Goal: Information Seeking & Learning: Find specific fact

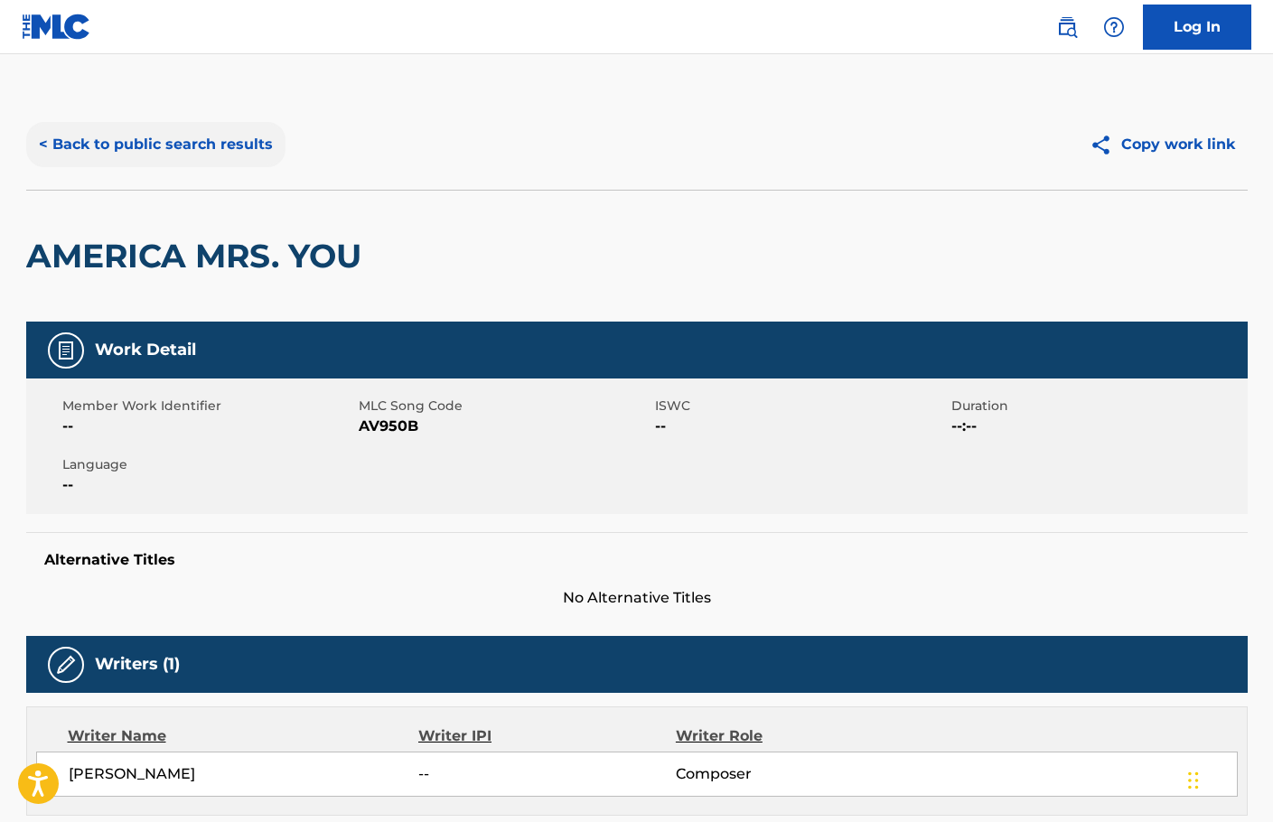
click at [260, 155] on button "< Back to public search results" at bounding box center [155, 144] width 259 height 45
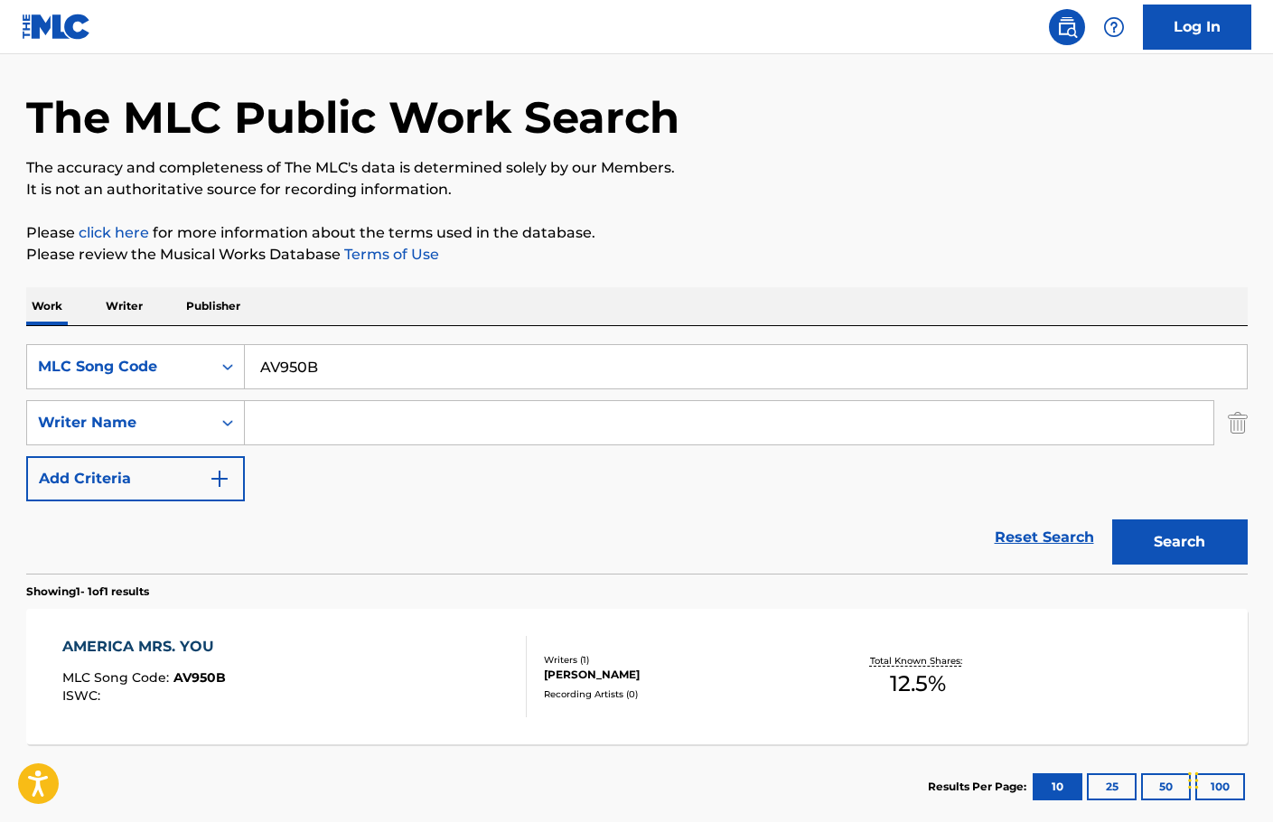
click at [507, 381] on input "AV950B" at bounding box center [746, 366] width 1002 height 43
click at [507, 370] on input "AV950B" at bounding box center [746, 366] width 1002 height 43
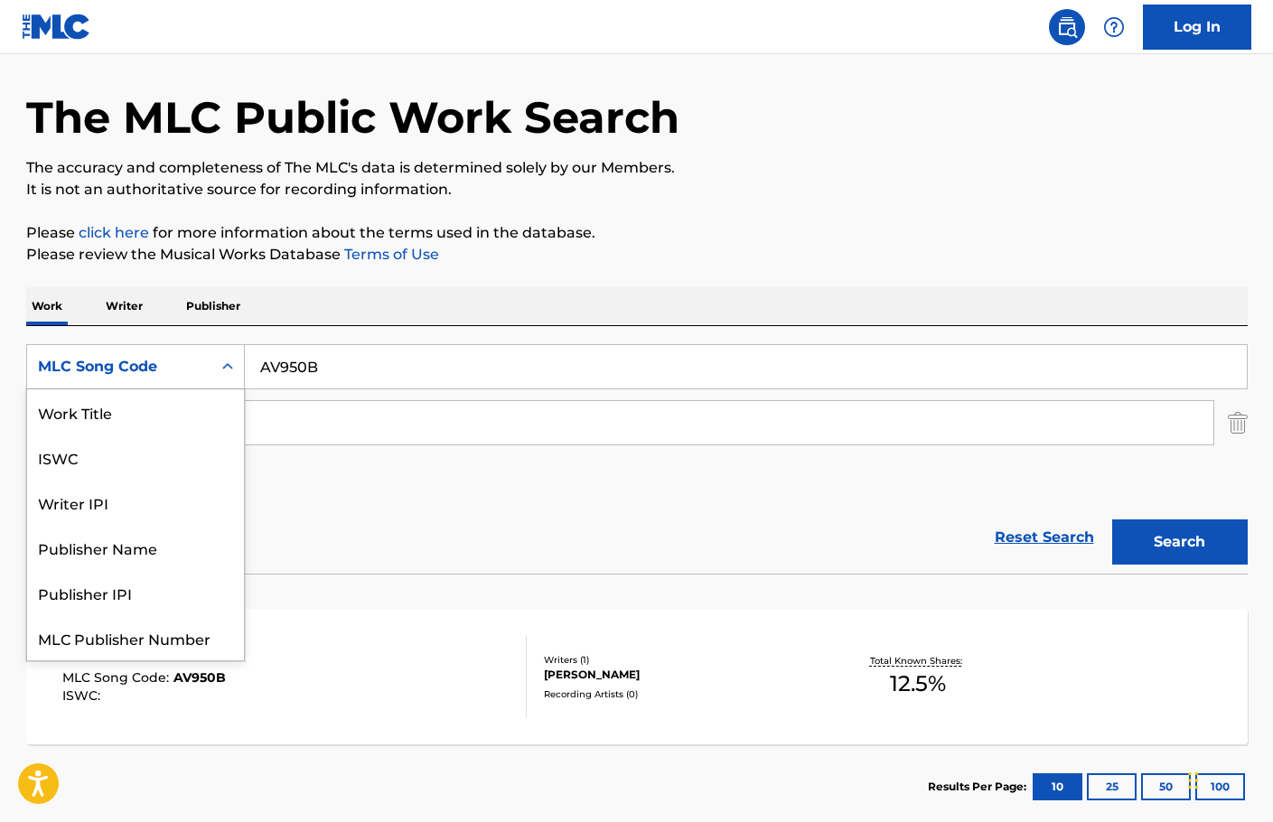
click at [89, 370] on div "MLC Song Code" at bounding box center [119, 367] width 163 height 22
click at [101, 409] on div "Work Title" at bounding box center [135, 411] width 217 height 45
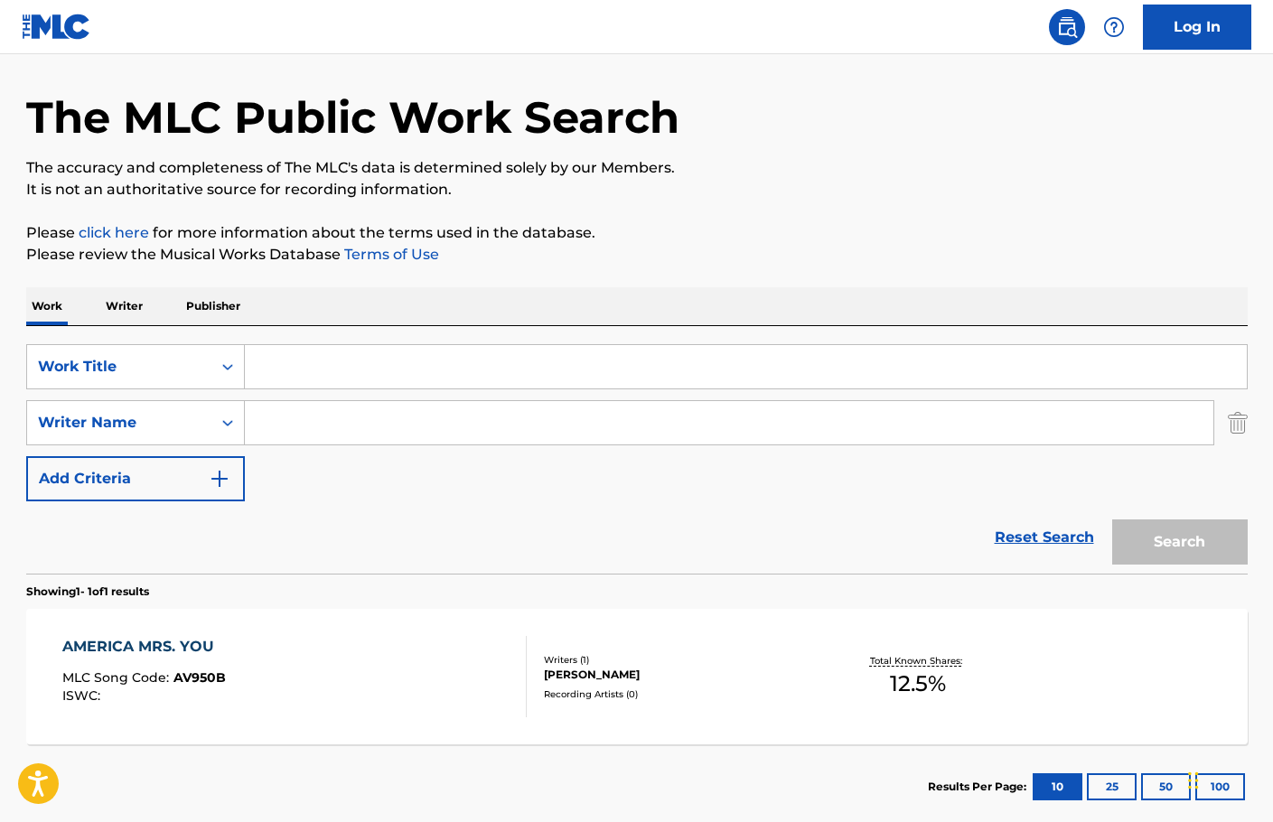
click at [413, 361] on input "Search Form" at bounding box center [746, 366] width 1002 height 43
click at [468, 369] on input "Search Form" at bounding box center [746, 366] width 1002 height 43
paste input "Kidnapped"
type input "Kidnapped"
click at [1206, 540] on button "Search" at bounding box center [1180, 542] width 136 height 45
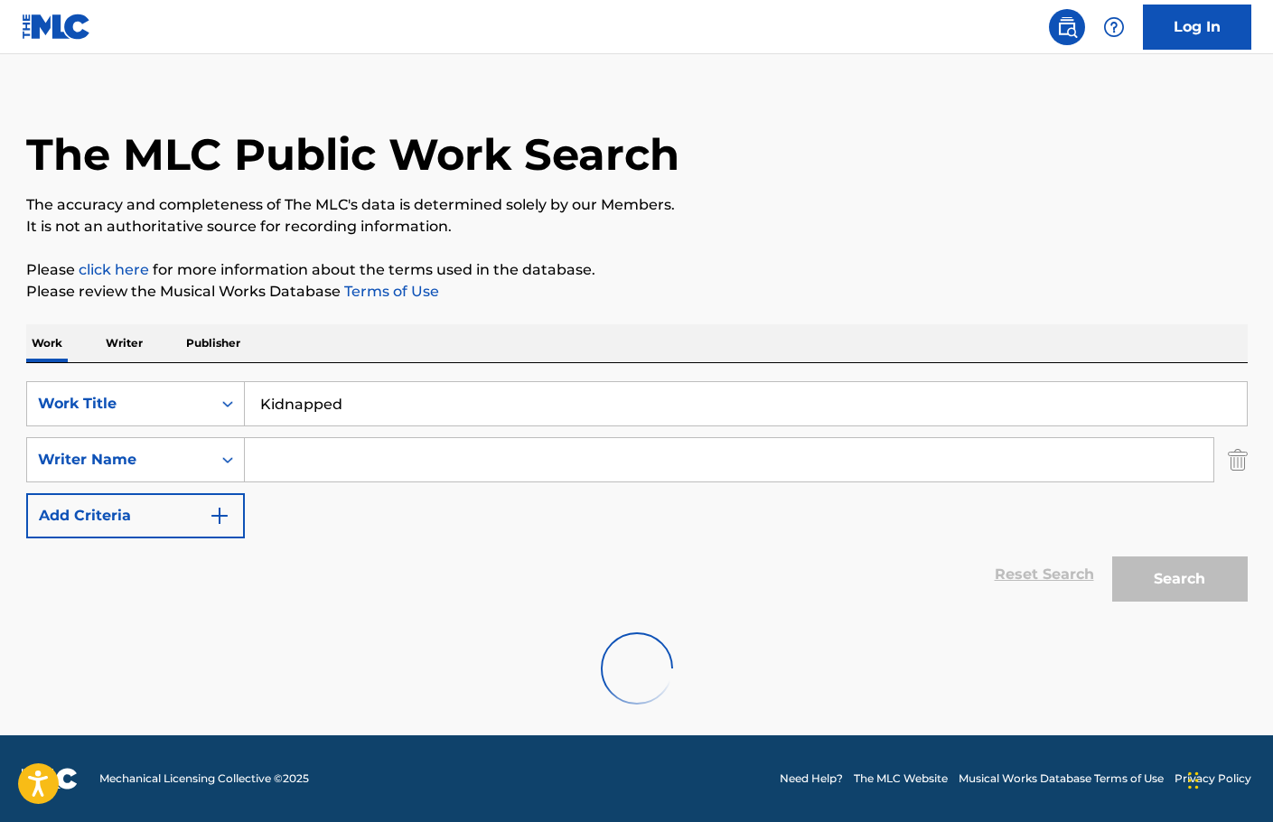
scroll to position [58, 0]
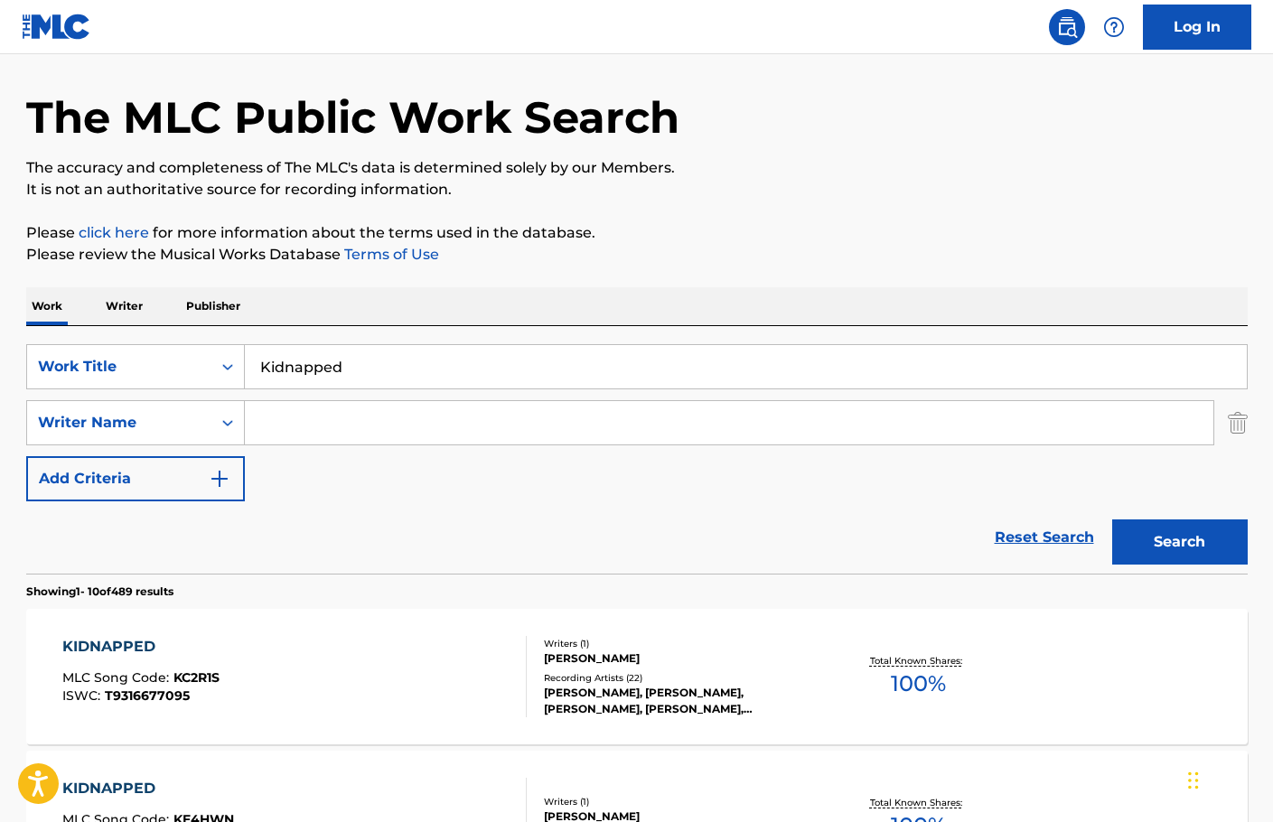
click at [464, 431] on input "Search Form" at bounding box center [729, 422] width 969 height 43
type input "[PERSON_NAME]"
click at [1112, 520] on button "Search" at bounding box center [1180, 542] width 136 height 45
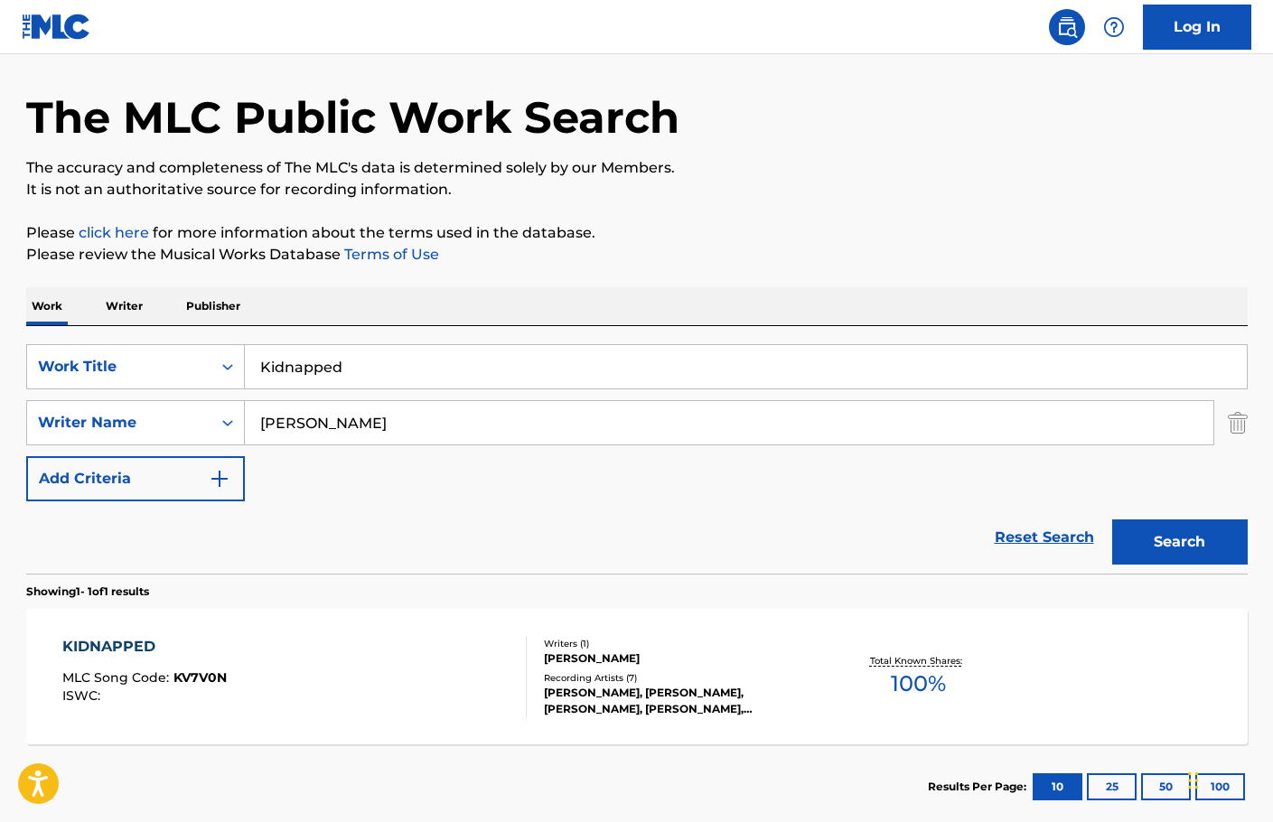
click at [324, 658] on div "KIDNAPPED MLC Song Code : KV7V0N ISWC :" at bounding box center [294, 676] width 464 height 81
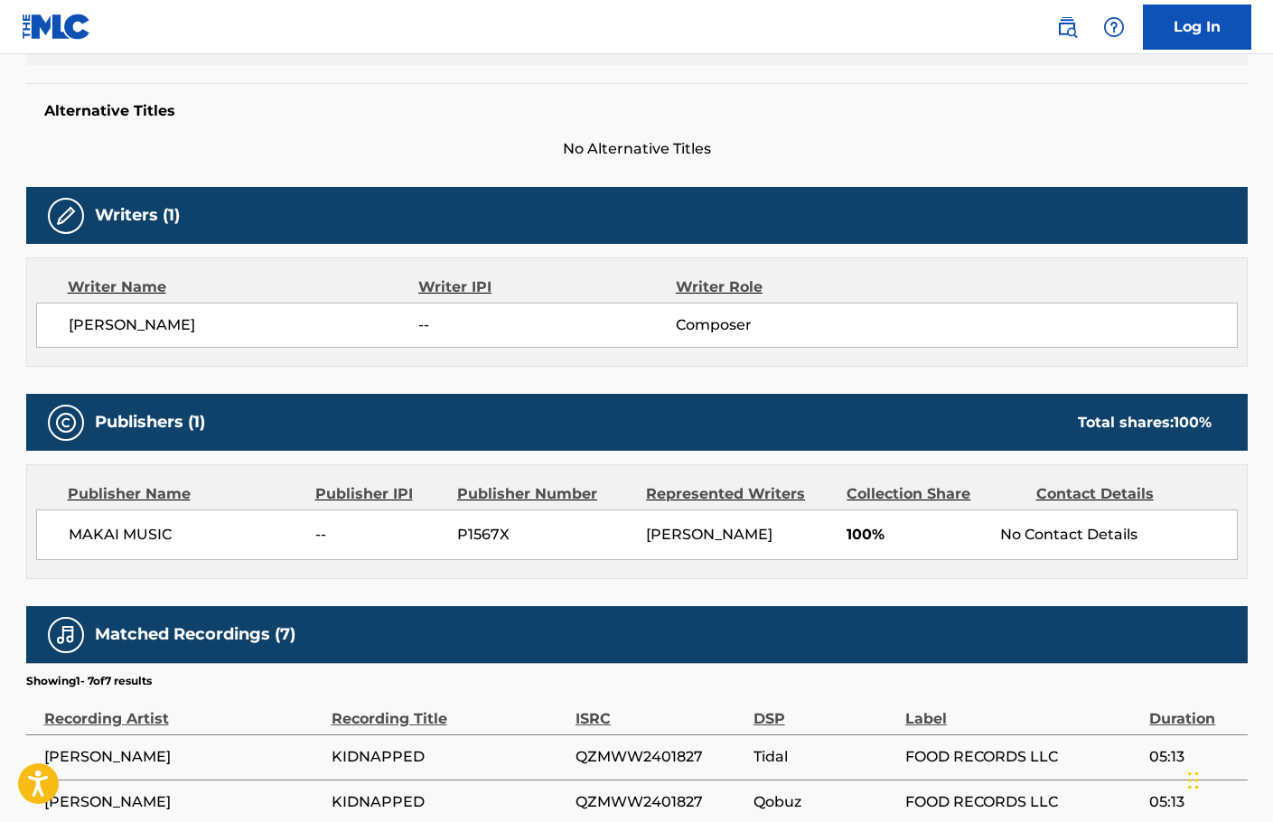
scroll to position [520, 0]
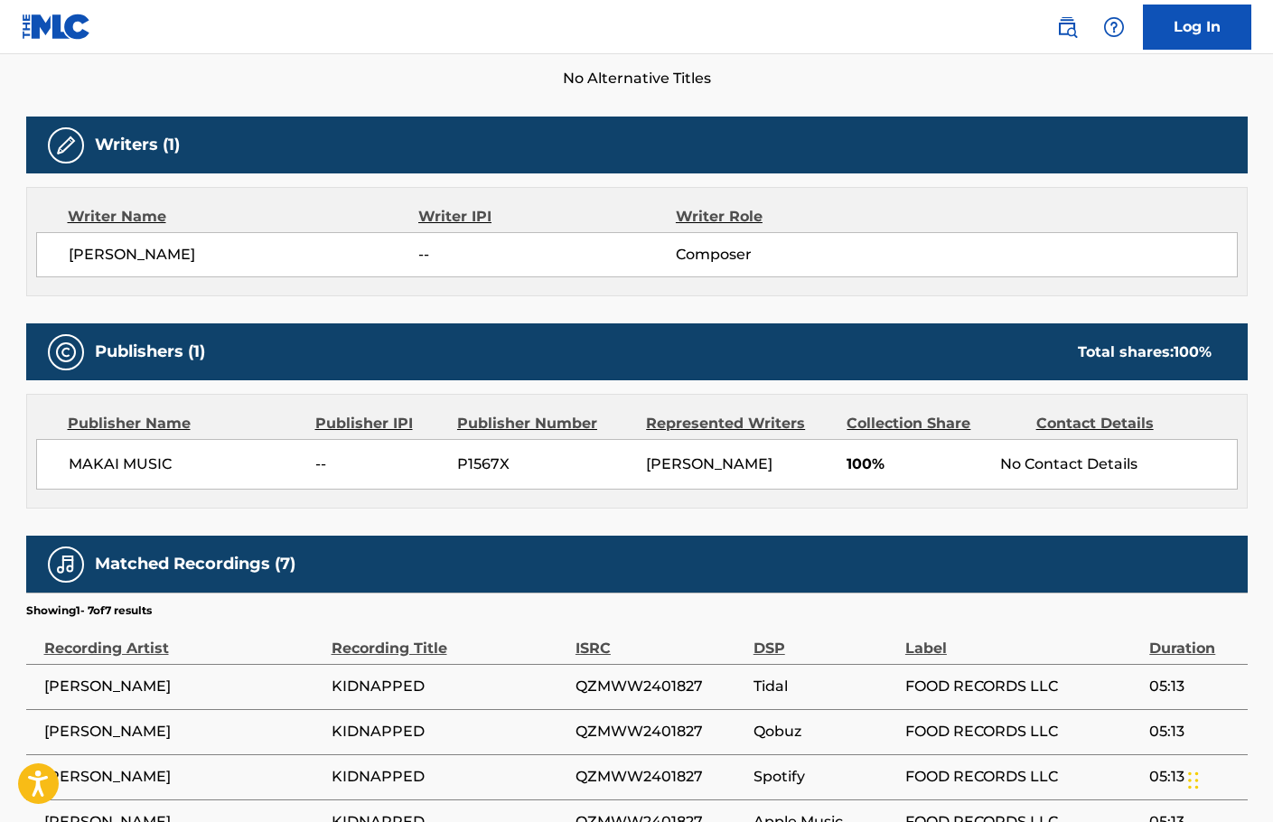
click at [134, 475] on div "MAKAI MUSIC -- P1567X [PERSON_NAME] 100% No Contact Details" at bounding box center [637, 464] width 1202 height 51
click at [929, 500] on div "Publisher Name Publisher IPI Publisher Number Represented Writers Collection Sh…" at bounding box center [637, 451] width 1220 height 113
click at [865, 472] on span "100%" at bounding box center [917, 465] width 140 height 22
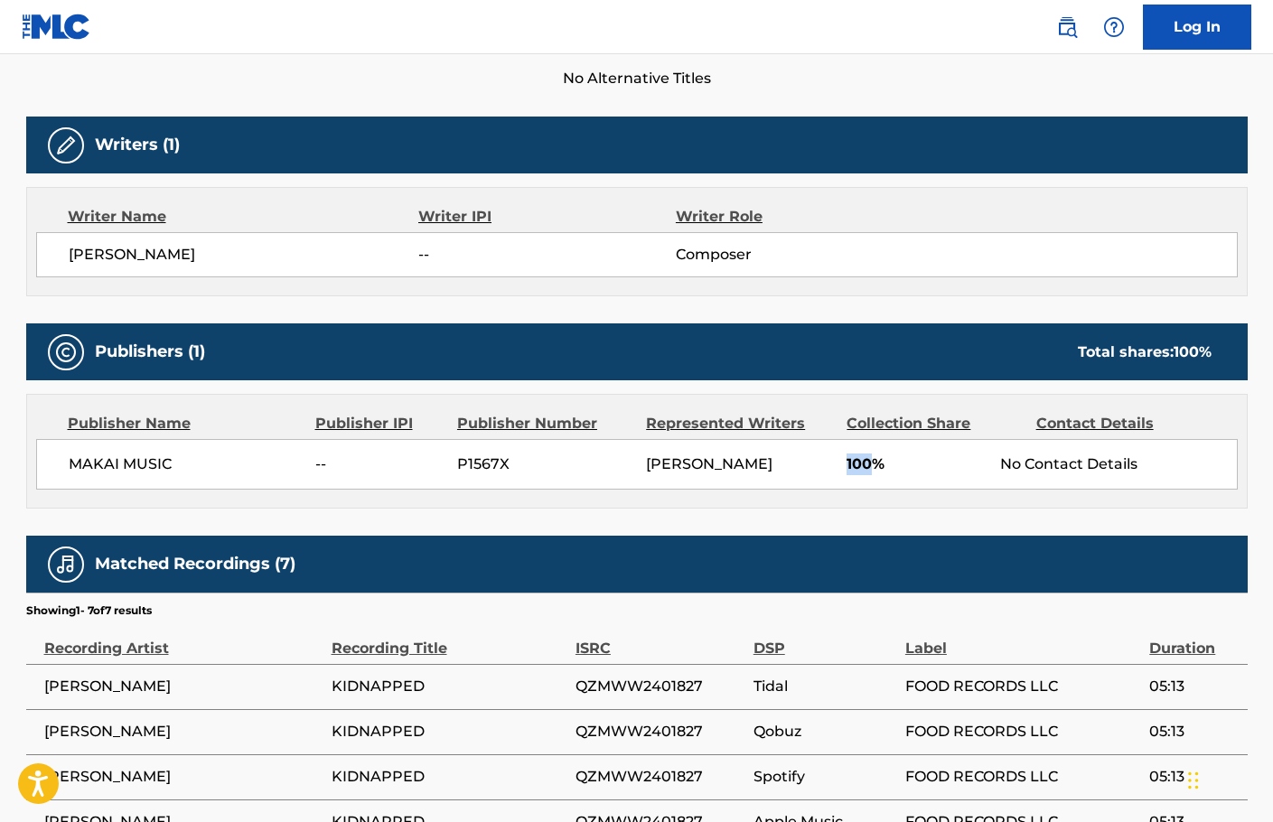
click at [865, 472] on span "100%" at bounding box center [917, 465] width 140 height 22
click at [730, 471] on span "[PERSON_NAME]" at bounding box center [709, 463] width 126 height 17
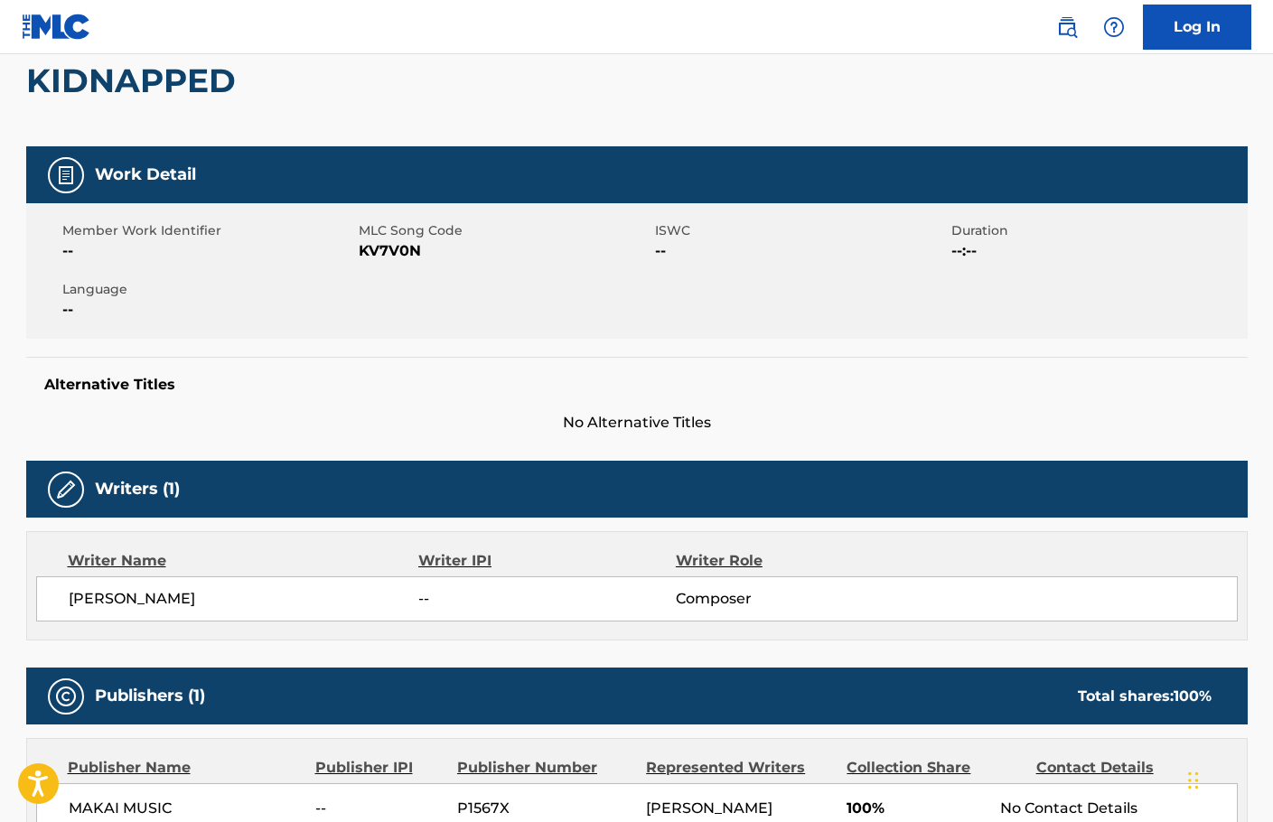
scroll to position [0, 0]
